Goal: Find specific page/section: Find specific page/section

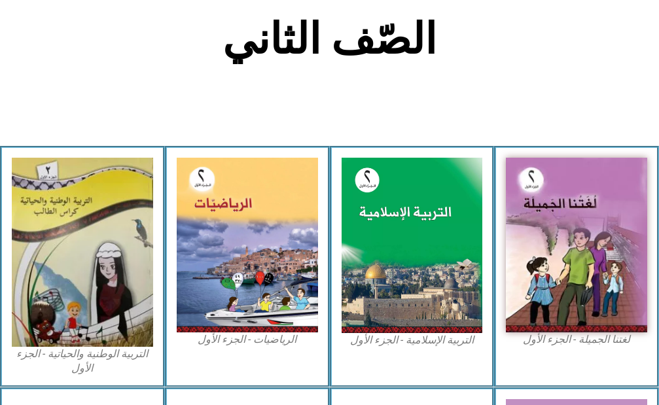
scroll to position [327, 0]
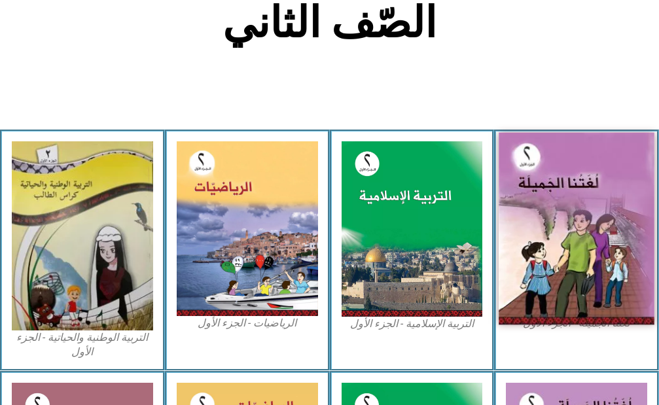
click at [541, 207] on img at bounding box center [576, 228] width 155 height 192
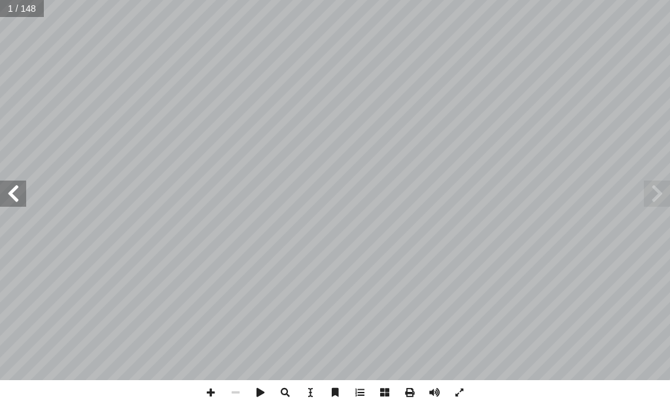
click at [10, 189] on span at bounding box center [13, 194] width 26 height 26
